Goal: Navigation & Orientation: Find specific page/section

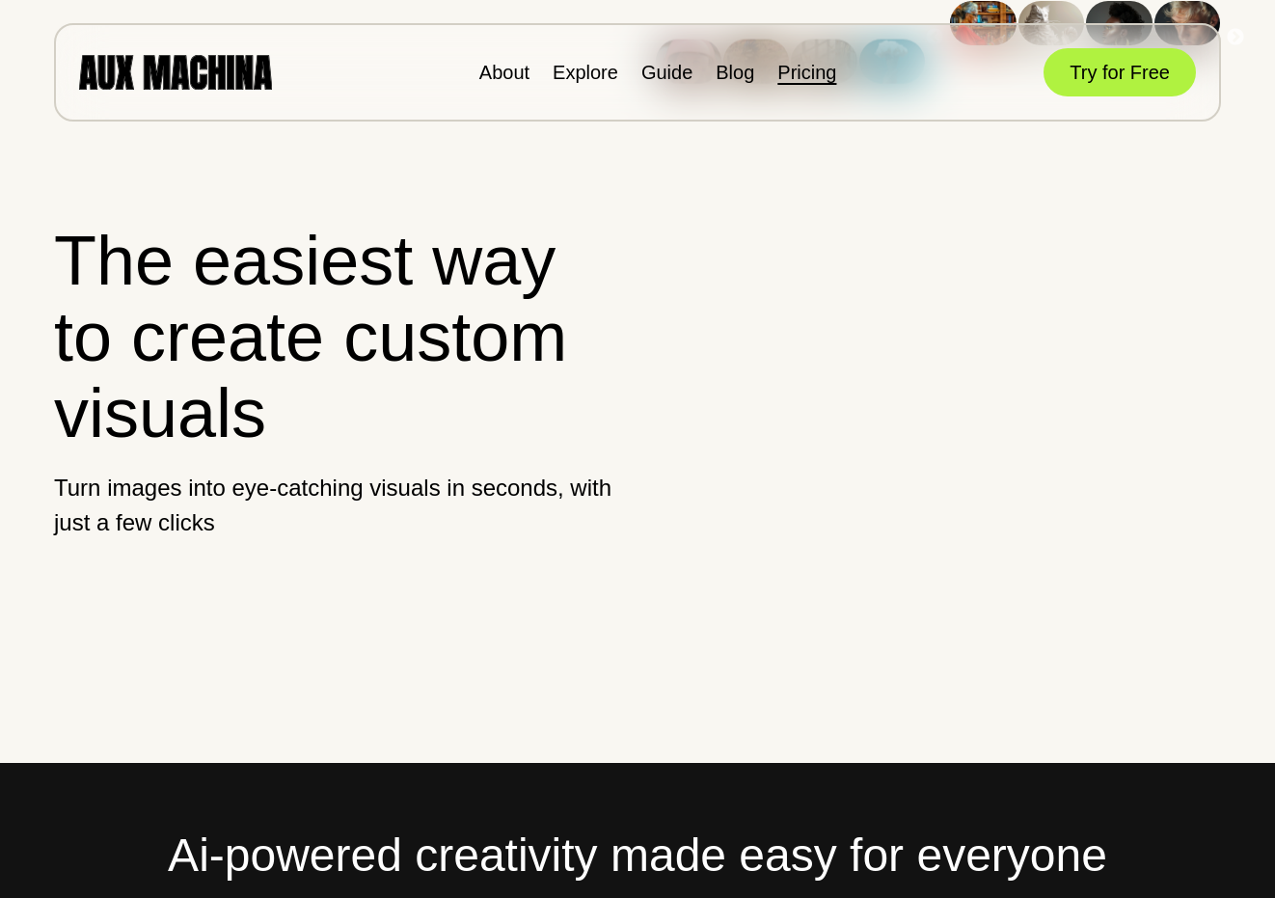
click at [778, 73] on link "Pricing" at bounding box center [807, 72] width 59 height 21
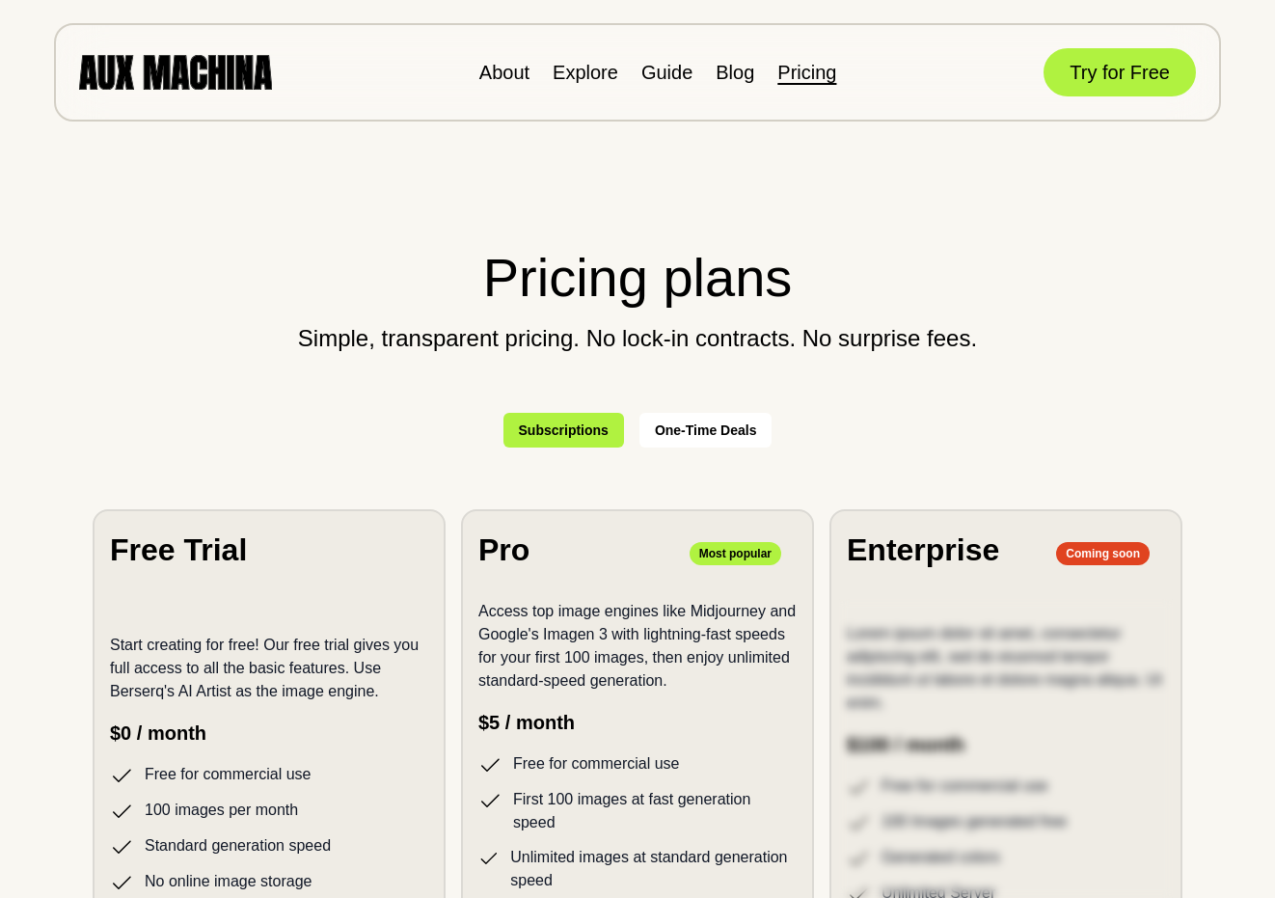
click at [1212, 362] on section "Pricing plans Simple, transparent pricing. No lock-in contracts. No surprise fe…" at bounding box center [638, 627] width 1198 height 926
click at [1099, 73] on button "Try for Free" at bounding box center [1120, 72] width 152 height 48
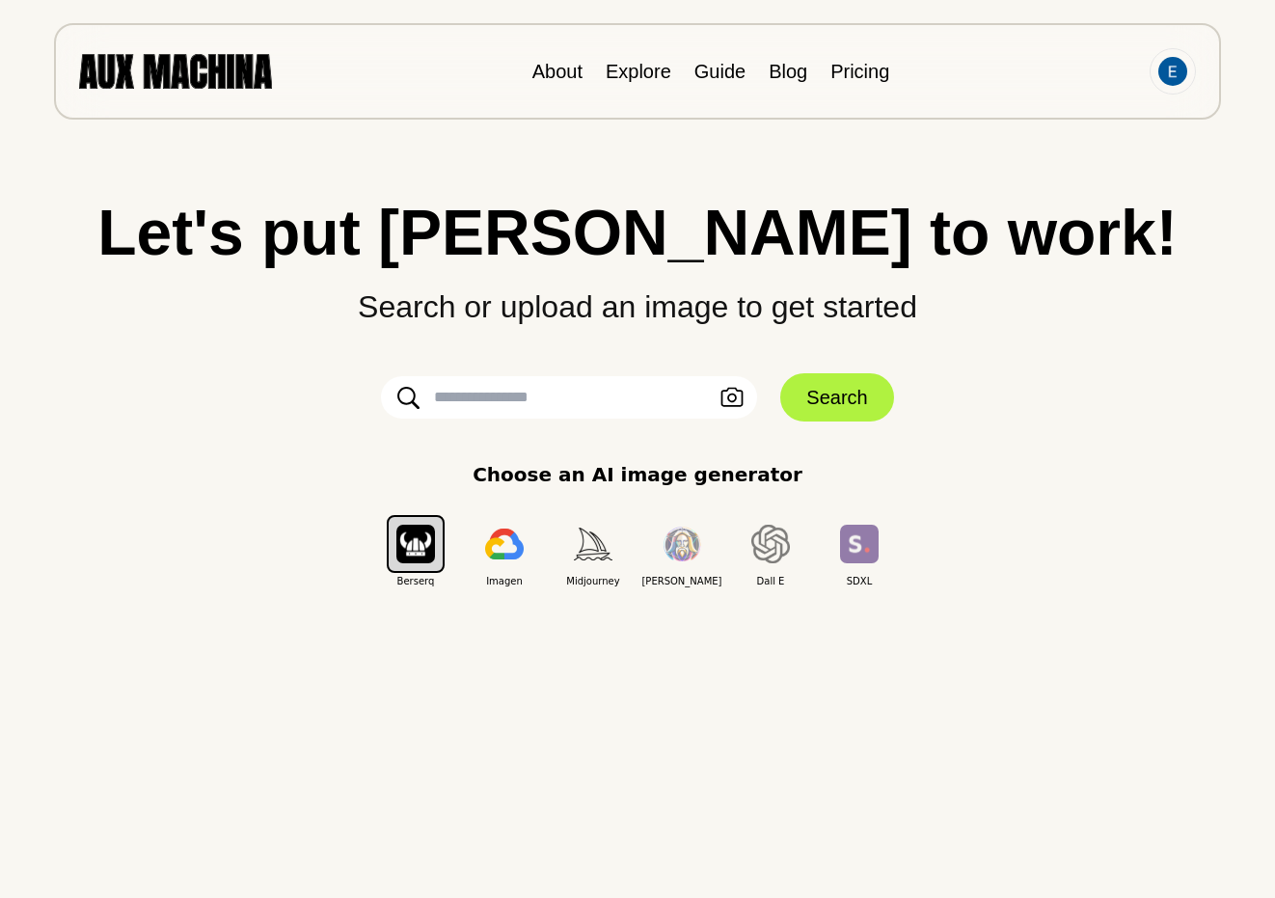
click at [1207, 552] on div "Choose an AI image generator Berserq Imagen Midjourney [PERSON_NAME] E SDXL" at bounding box center [638, 524] width 1198 height 128
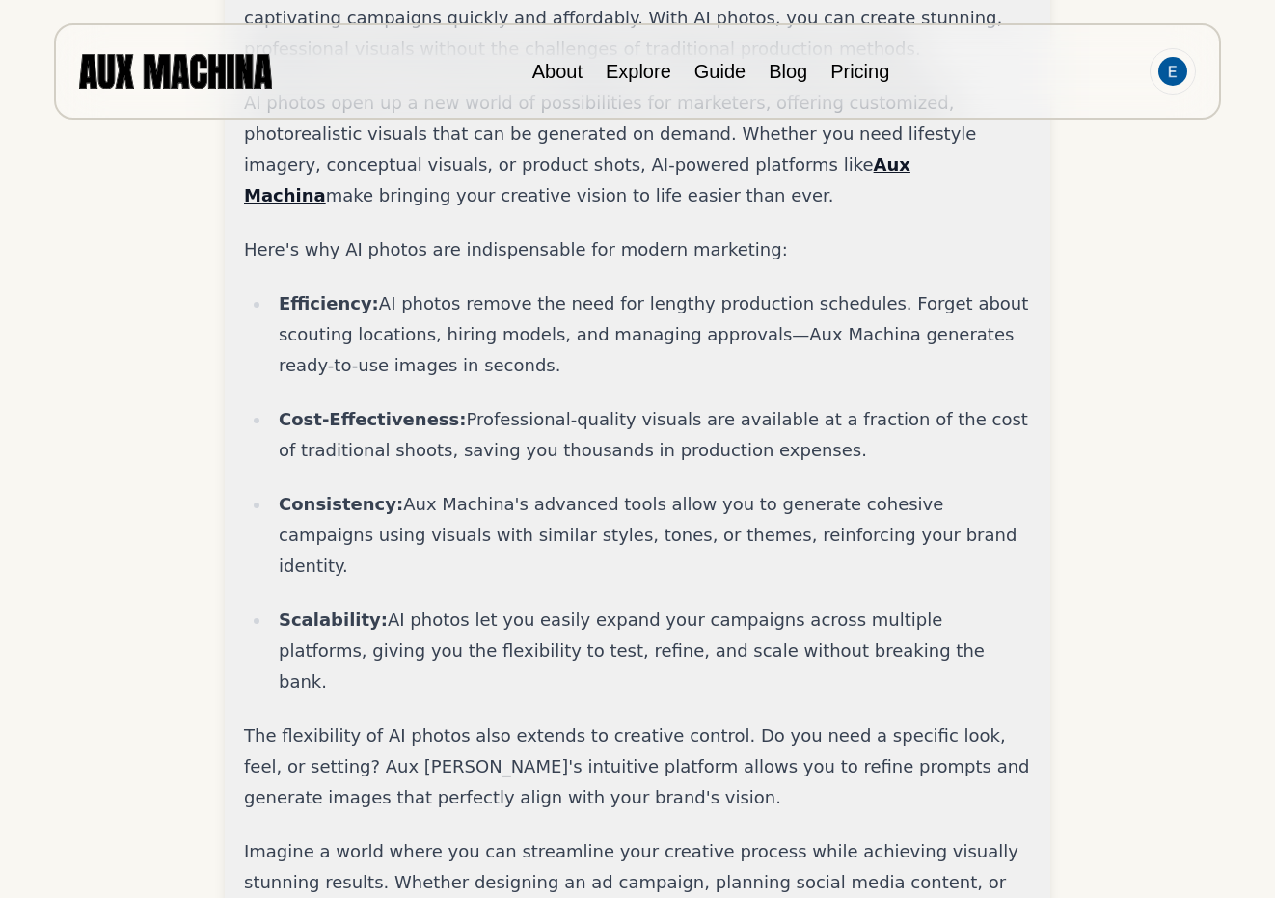
scroll to position [871, 0]
click at [648, 75] on link "Explore" at bounding box center [639, 71] width 66 height 21
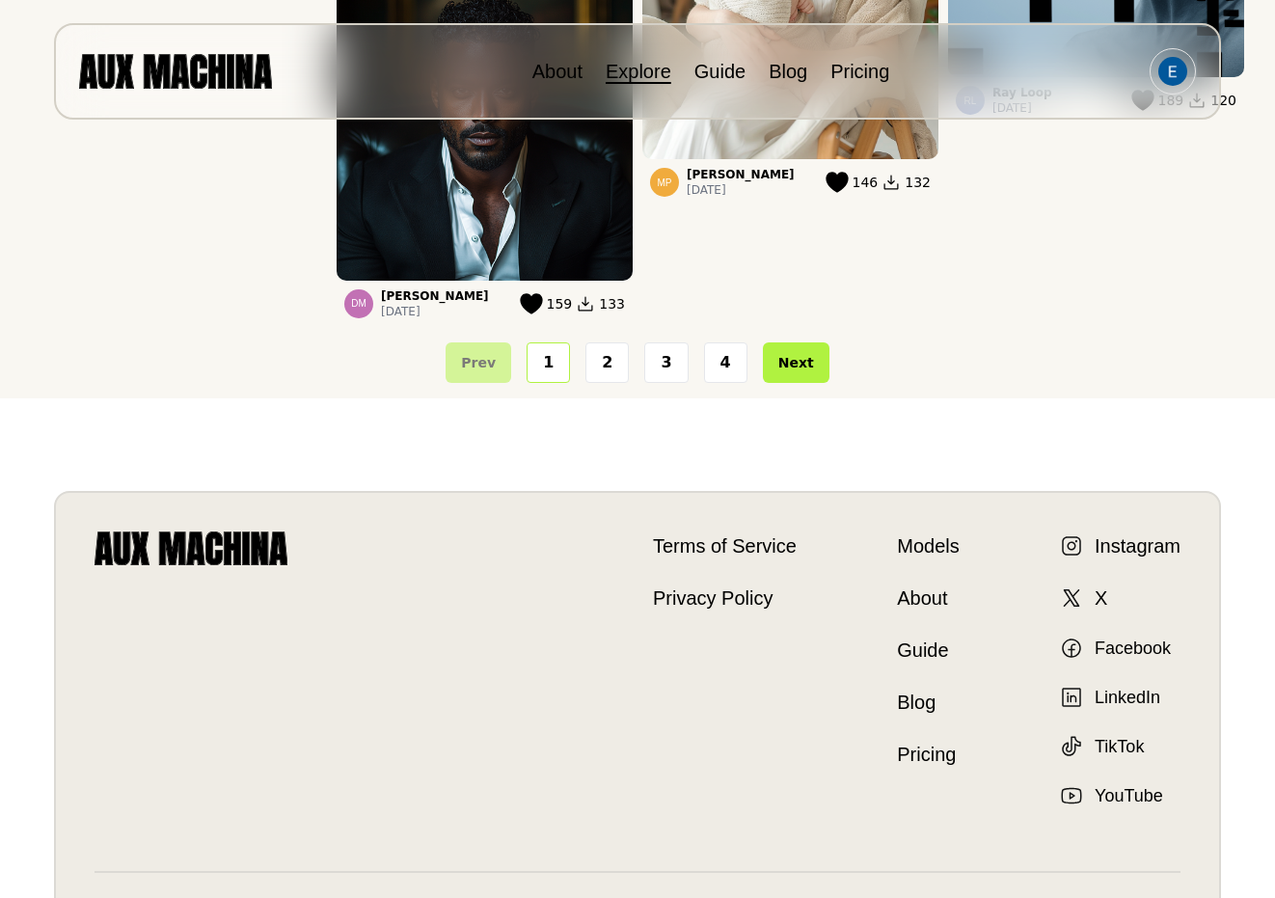
scroll to position [2684, 0]
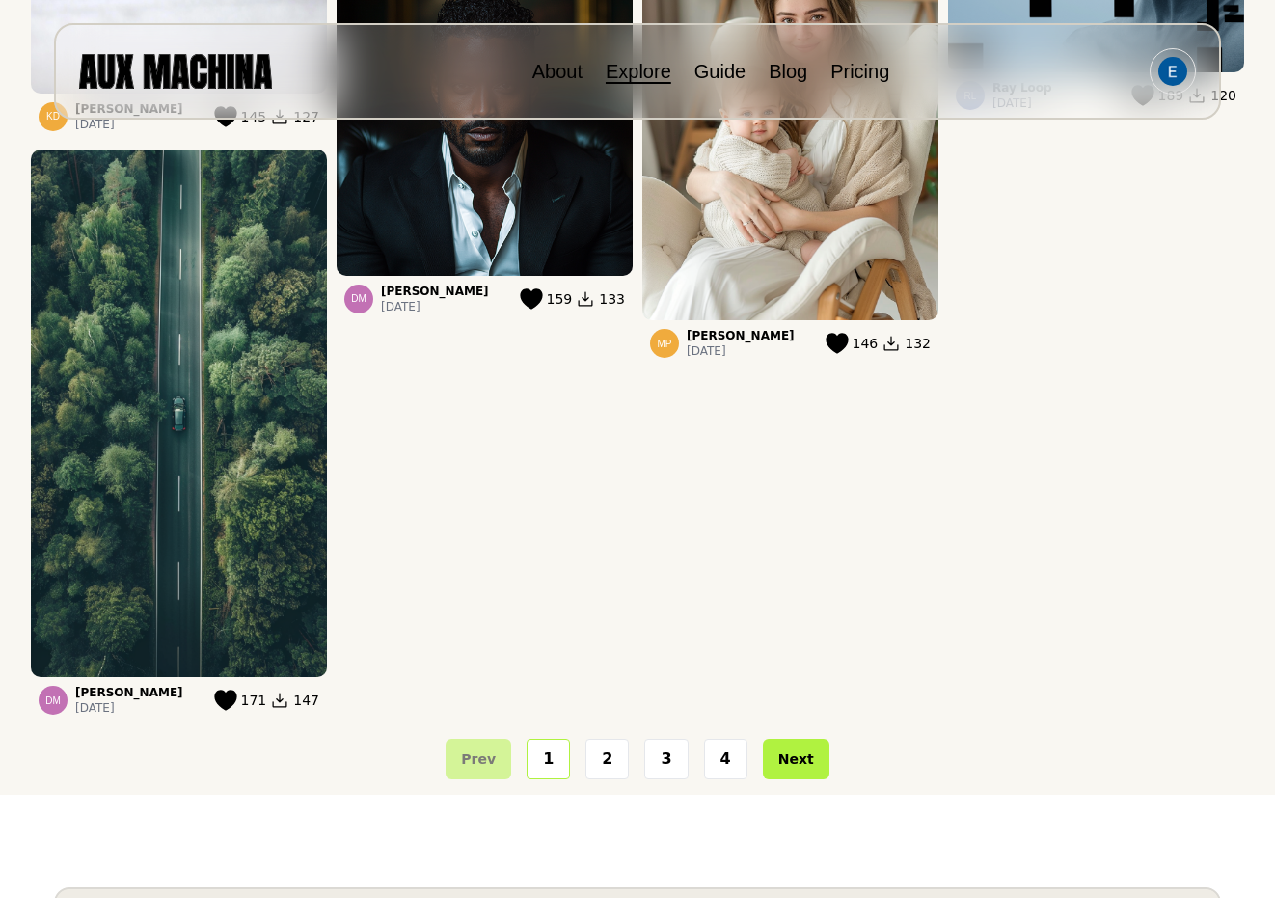
click at [557, 739] on button "1" at bounding box center [548, 759] width 43 height 41
click at [613, 739] on button "2" at bounding box center [607, 759] width 43 height 41
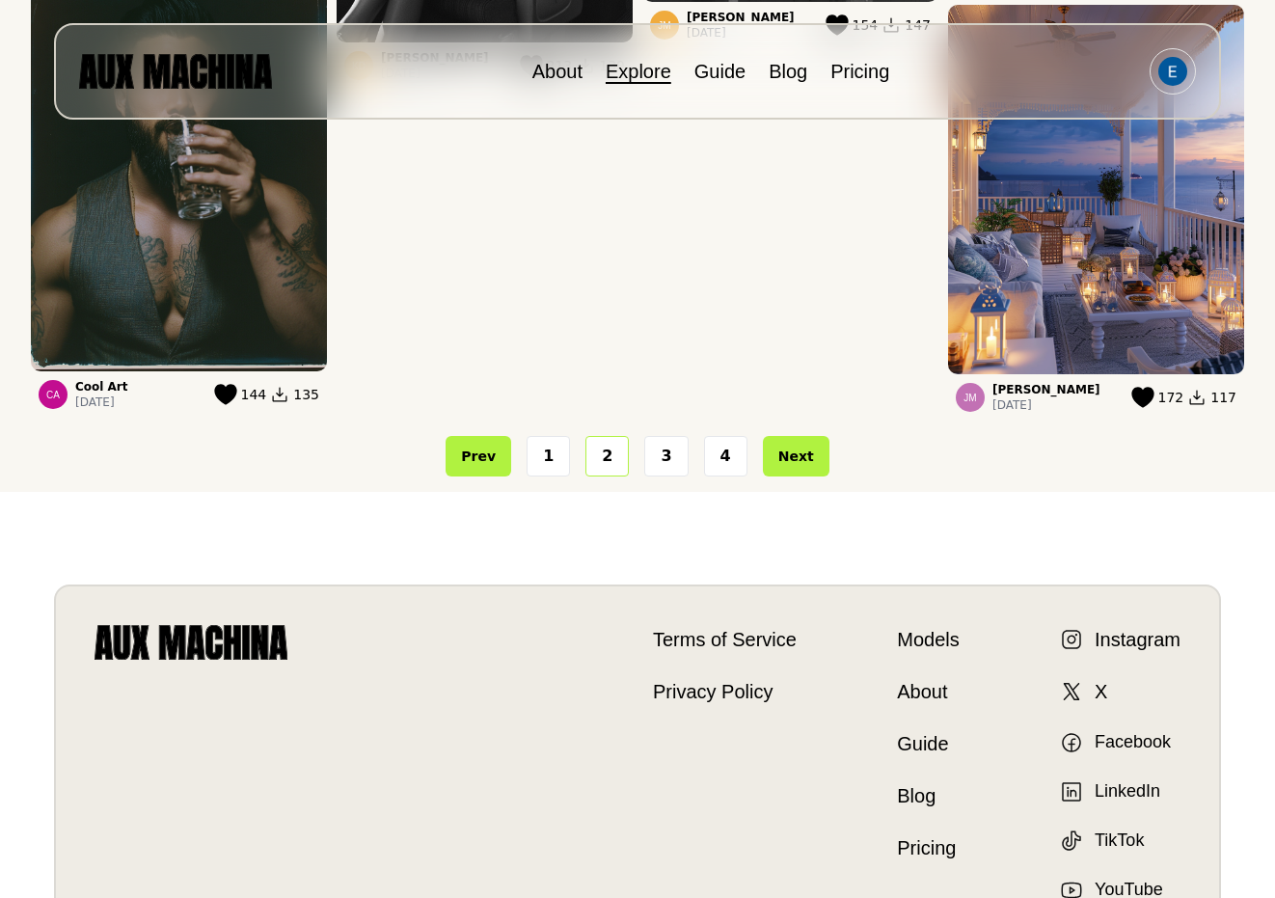
scroll to position [2659, 0]
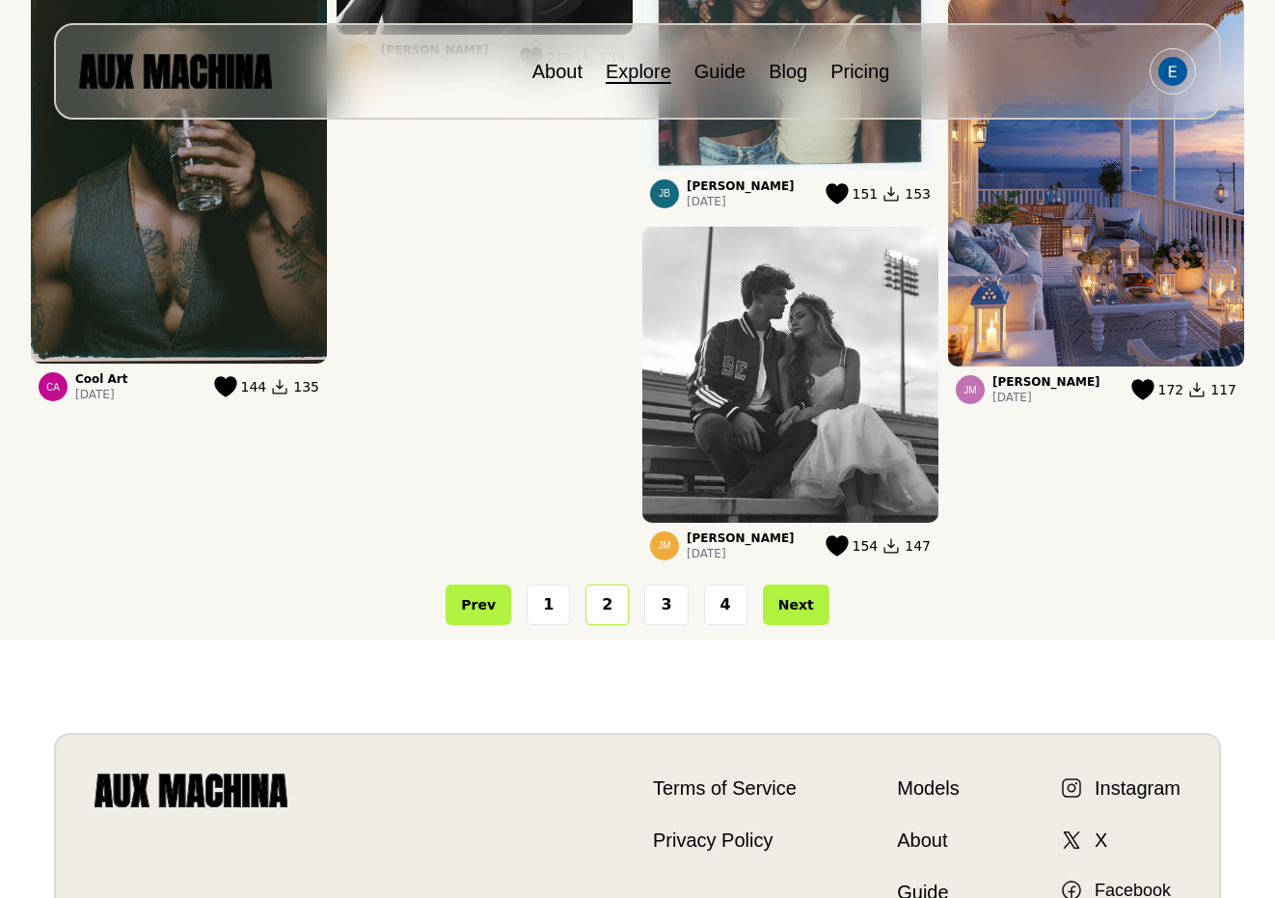
click at [672, 589] on button "3" at bounding box center [665, 605] width 43 height 41
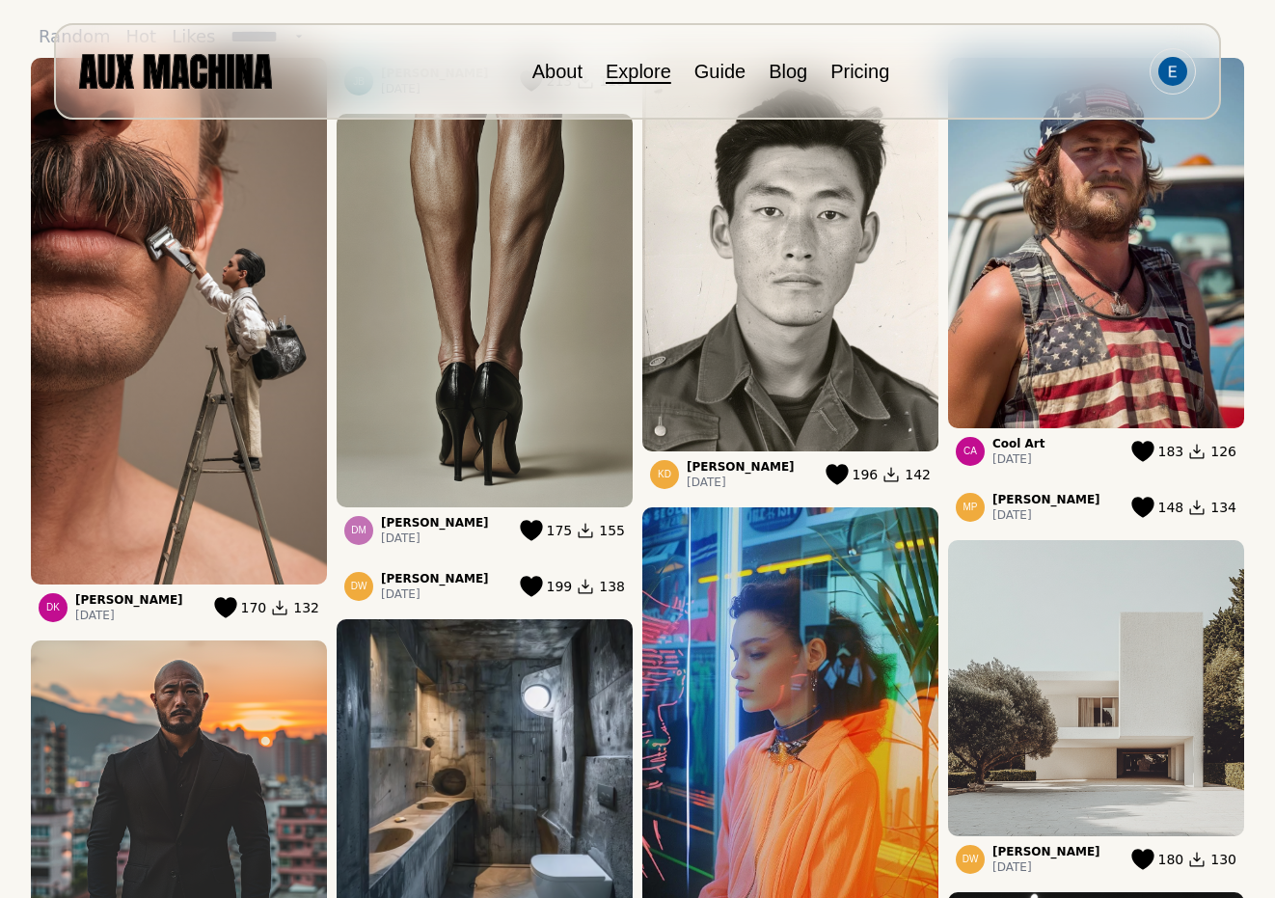
scroll to position [0, 0]
